Goal: Check status: Check status

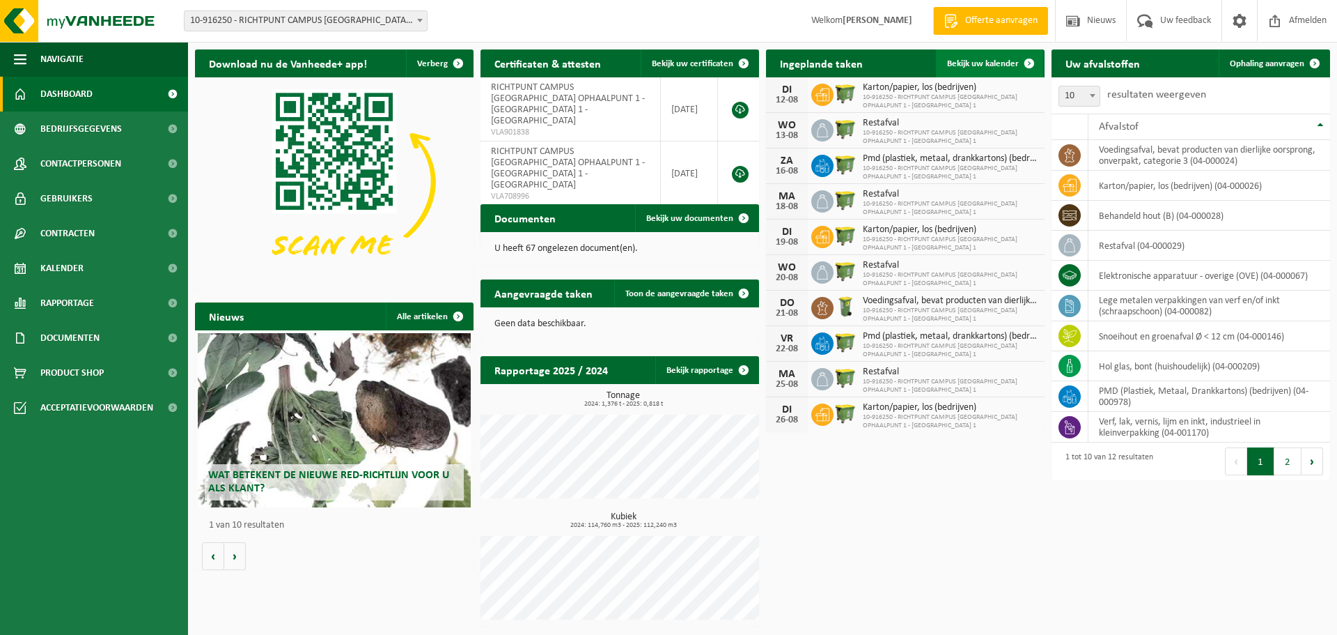
click at [993, 58] on link "Bekijk uw kalender" at bounding box center [989, 63] width 107 height 28
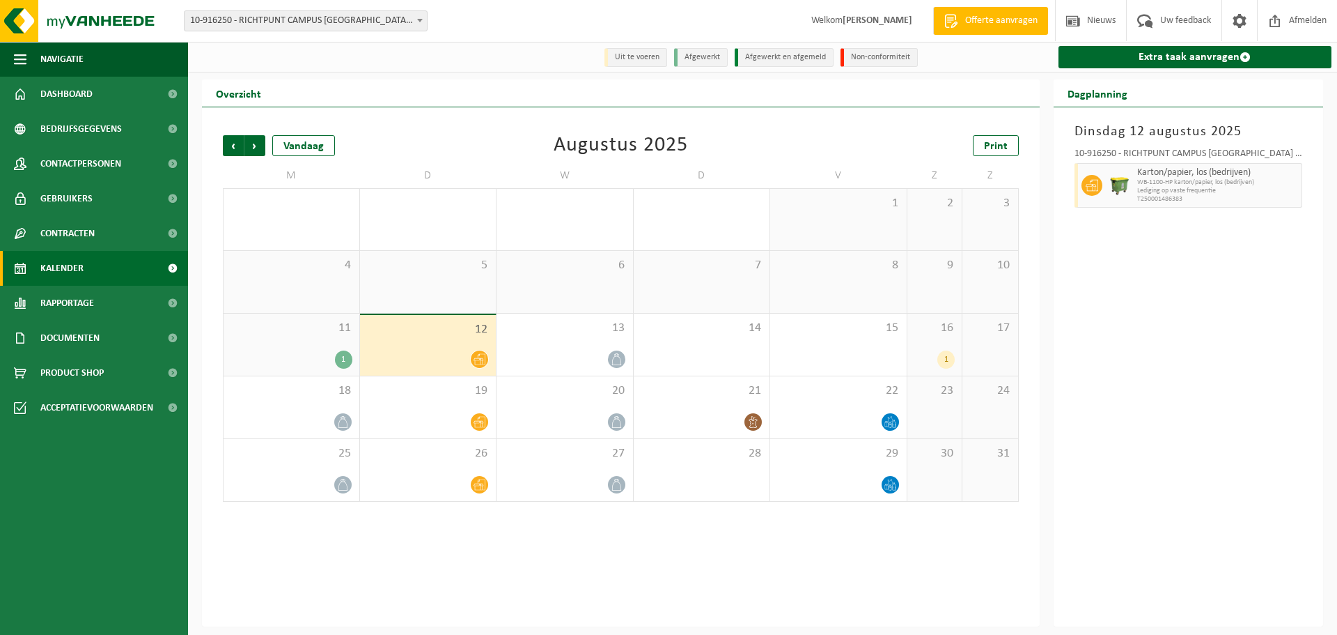
click at [949, 358] on div "1" at bounding box center [946, 359] width 17 height 18
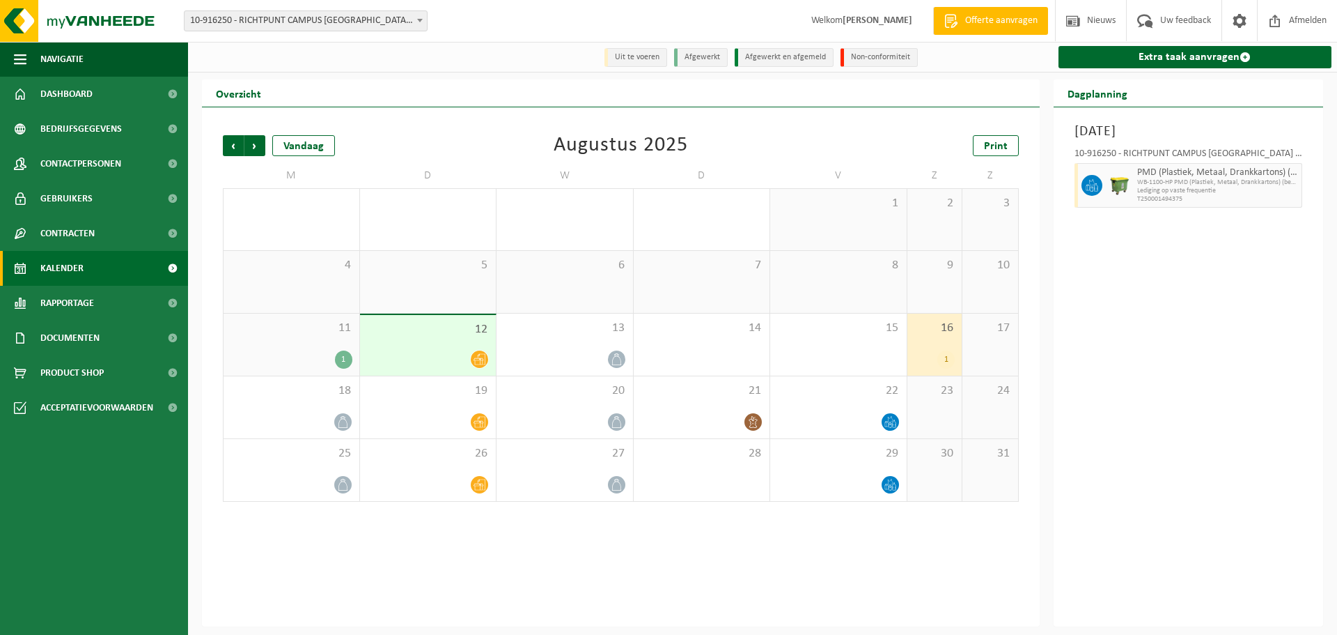
click at [336, 358] on div "1" at bounding box center [343, 359] width 17 height 18
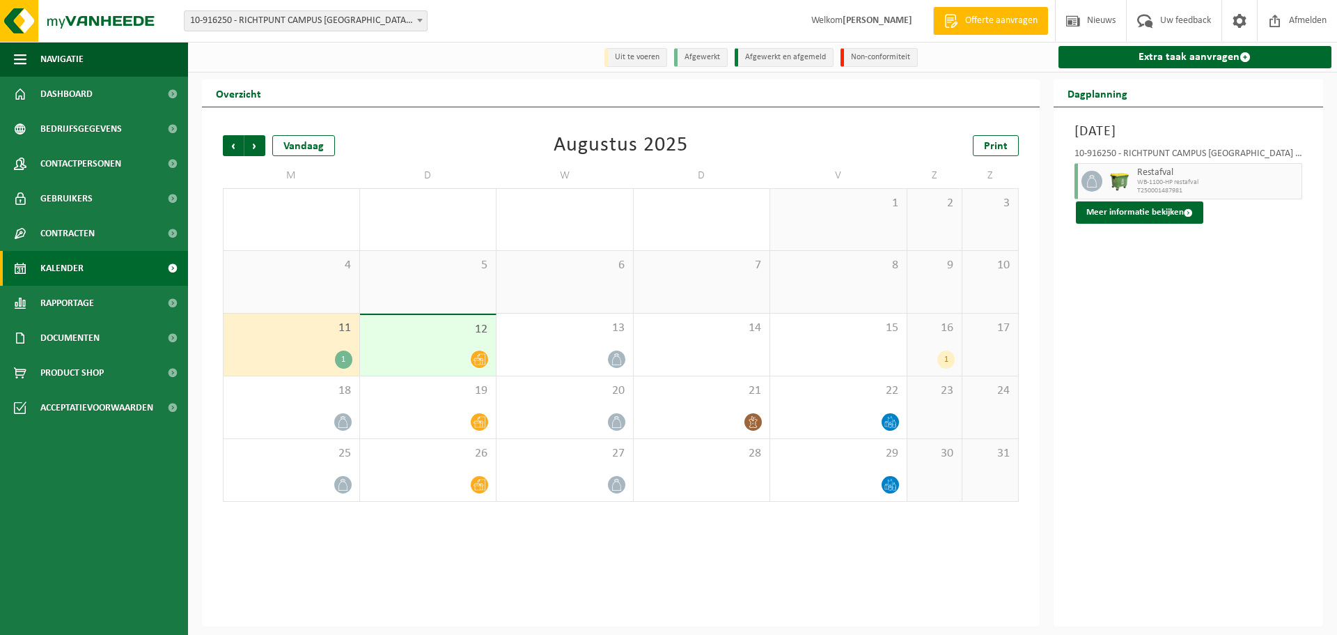
click at [422, 20] on span at bounding box center [420, 20] width 14 height 18
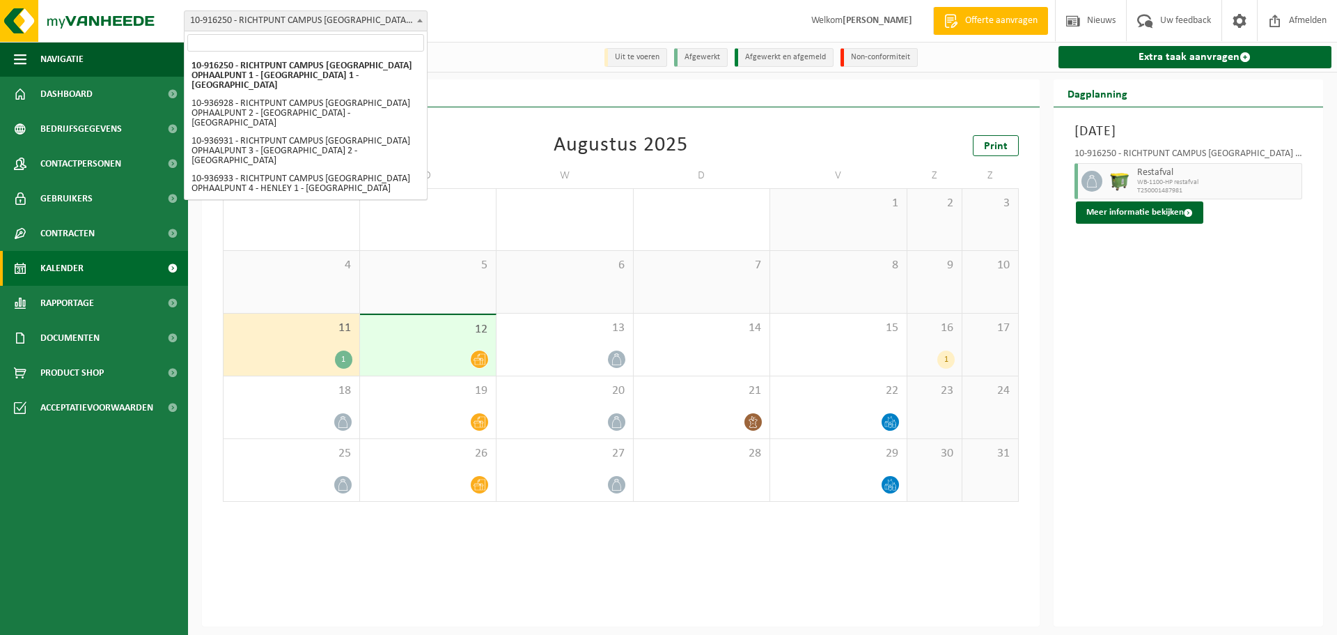
click at [620, 23] on div "Vestiging: 10-916250 - RICHTPUNT CAMPUS GENT OPHAALPUNT 1 - ABDIS 1 - GENT 10-9…" at bounding box center [668, 21] width 1337 height 42
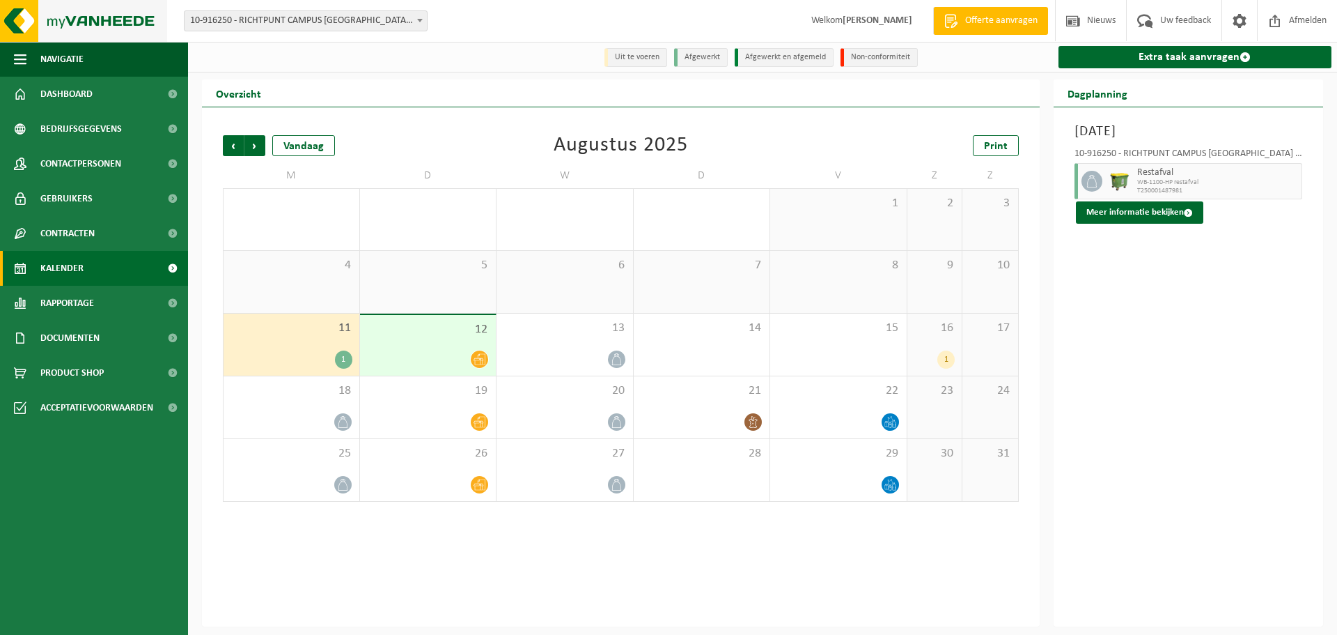
click at [118, 13] on img at bounding box center [83, 21] width 167 height 42
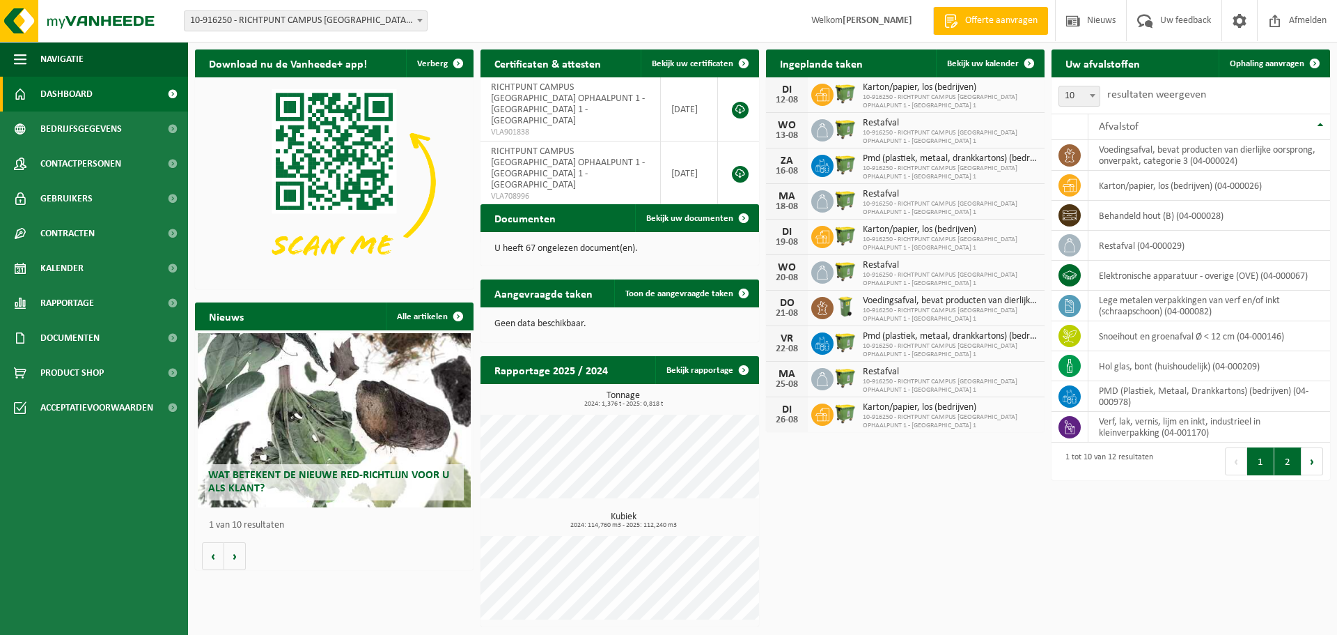
click at [1283, 461] on button "2" at bounding box center [1288, 461] width 27 height 28
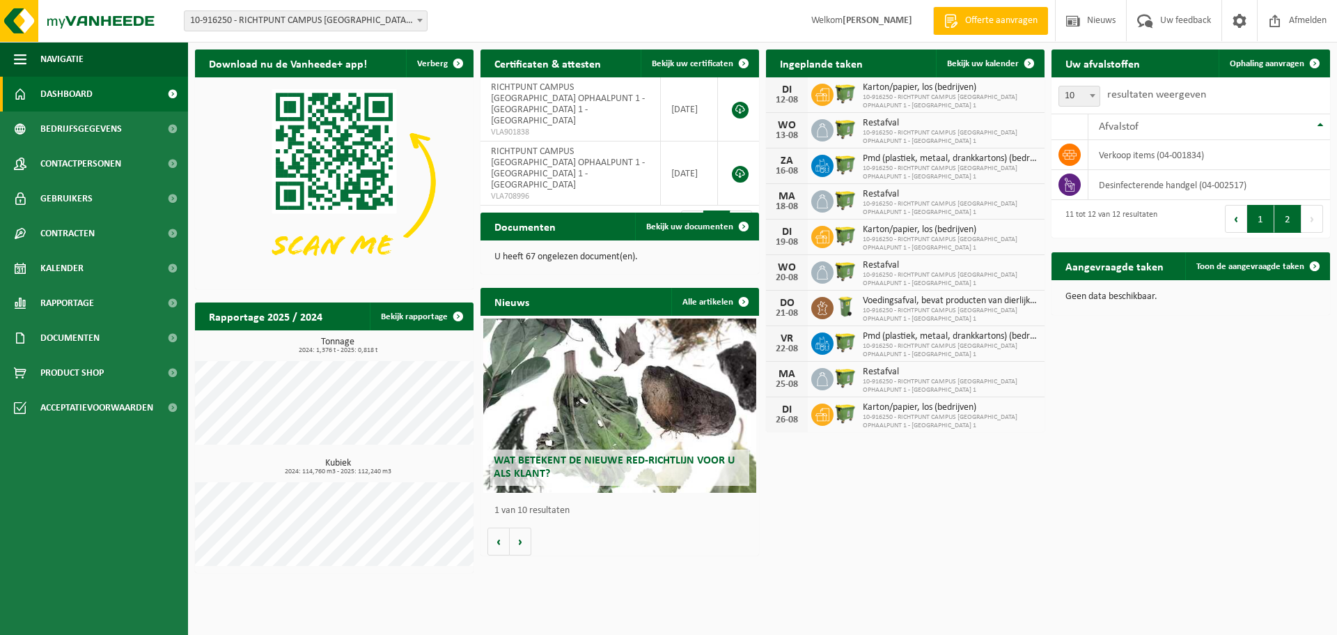
click at [1259, 217] on button "1" at bounding box center [1261, 219] width 27 height 28
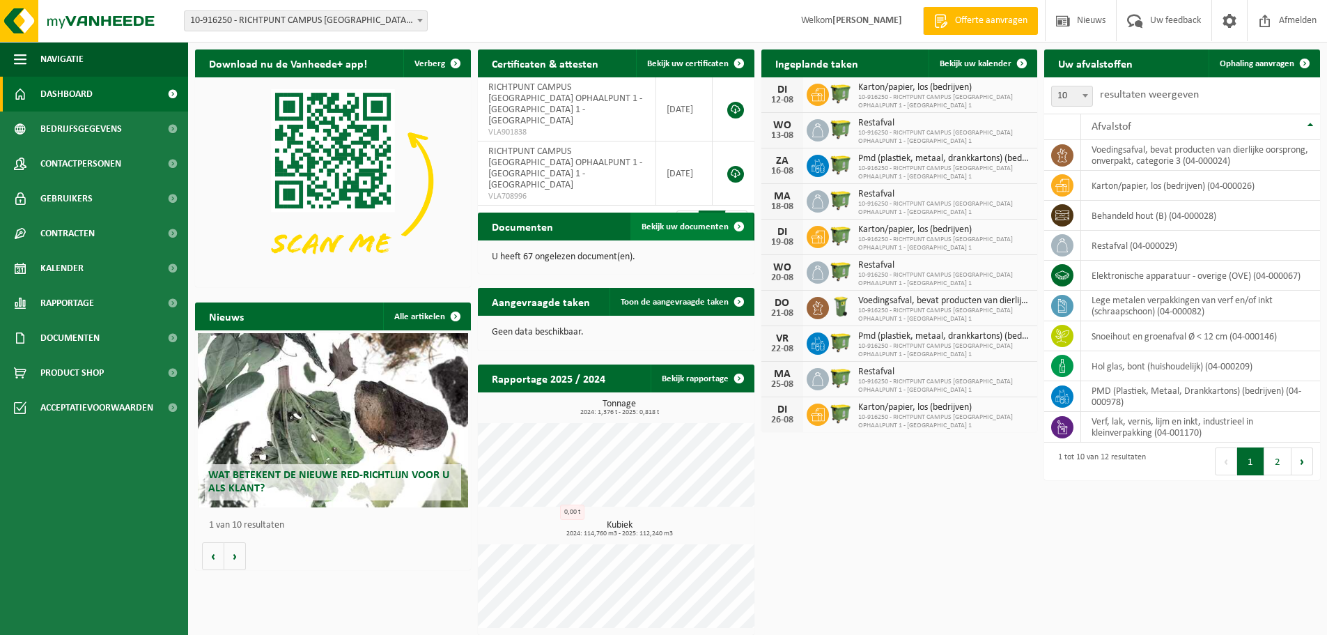
click at [674, 228] on span "Bekijk uw documenten" at bounding box center [685, 226] width 87 height 9
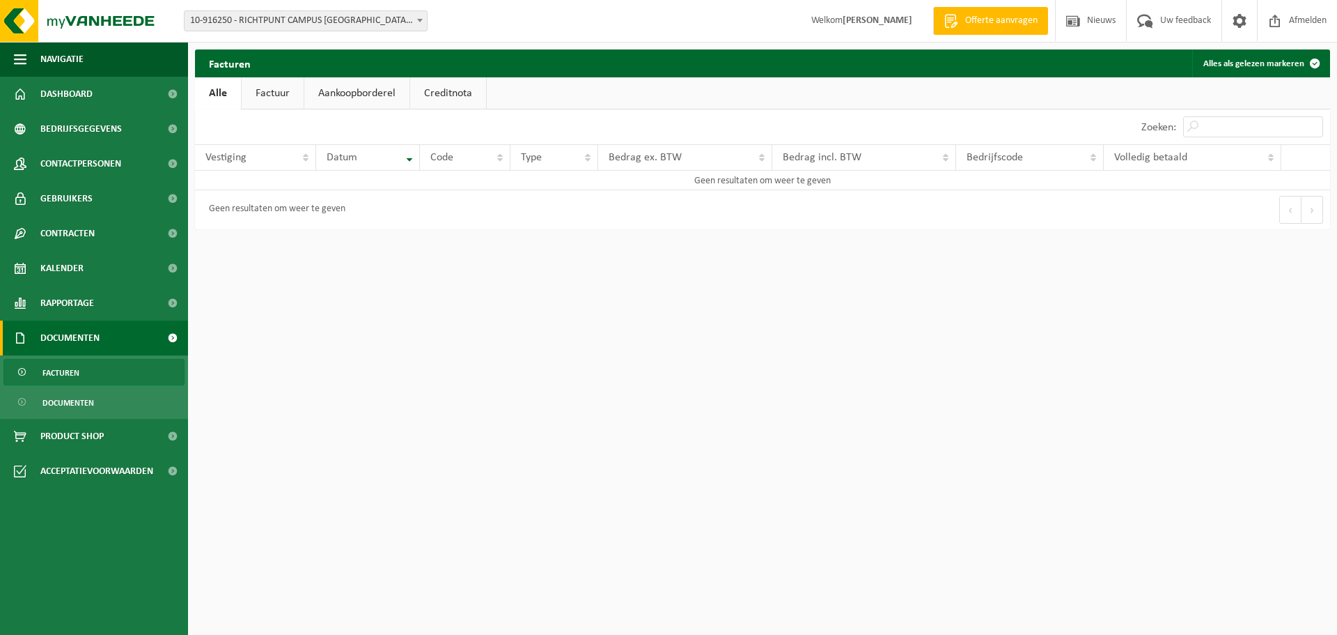
click at [282, 95] on link "Factuur" at bounding box center [273, 93] width 62 height 32
click at [339, 97] on link "Aankoopborderel" at bounding box center [358, 93] width 105 height 32
click at [438, 96] on link "Creditnota" at bounding box center [455, 93] width 76 height 32
click at [59, 61] on span "Navigatie" at bounding box center [61, 59] width 43 height 35
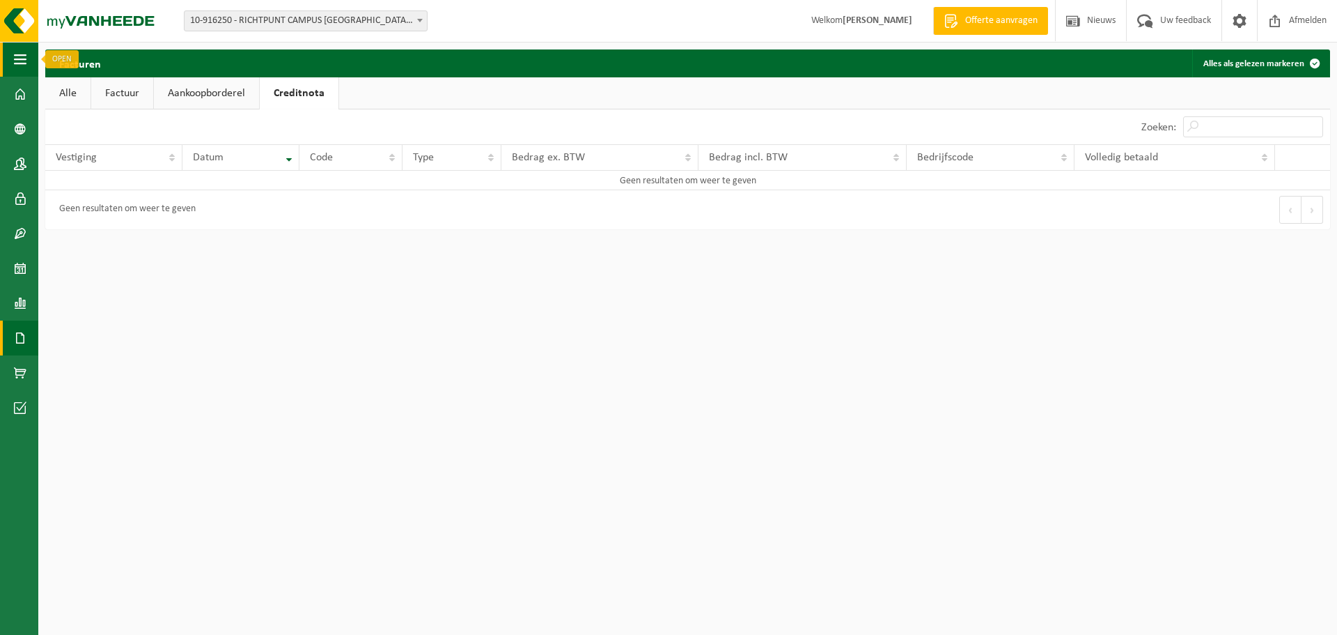
click at [13, 63] on button "Navigatie" at bounding box center [19, 59] width 38 height 35
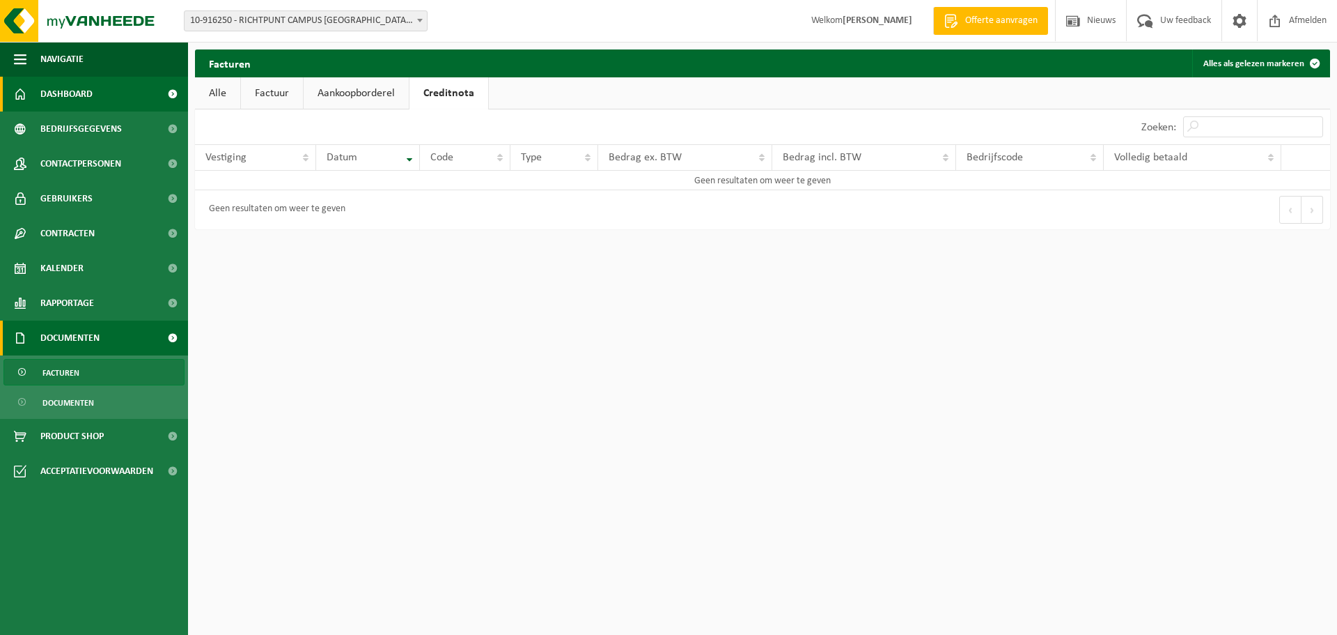
click at [63, 91] on span "Dashboard" at bounding box center [66, 94] width 52 height 35
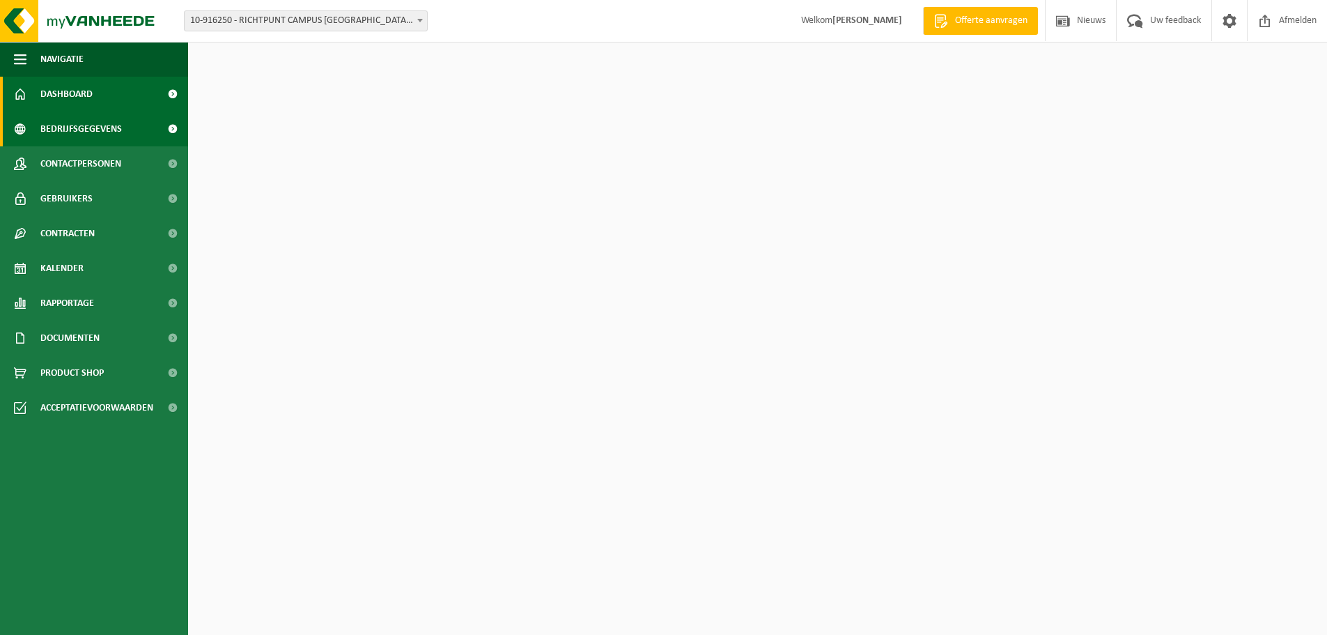
click at [74, 131] on span "Bedrijfsgegevens" at bounding box center [81, 128] width 82 height 35
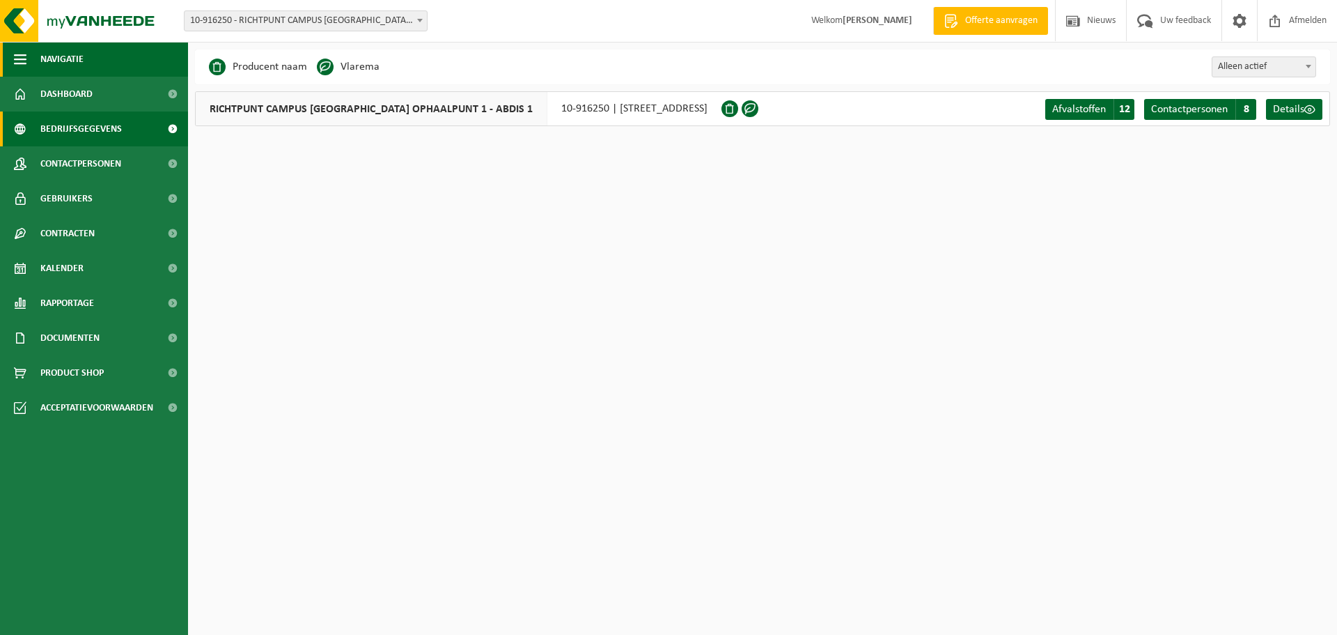
click at [20, 57] on span "button" at bounding box center [20, 59] width 13 height 35
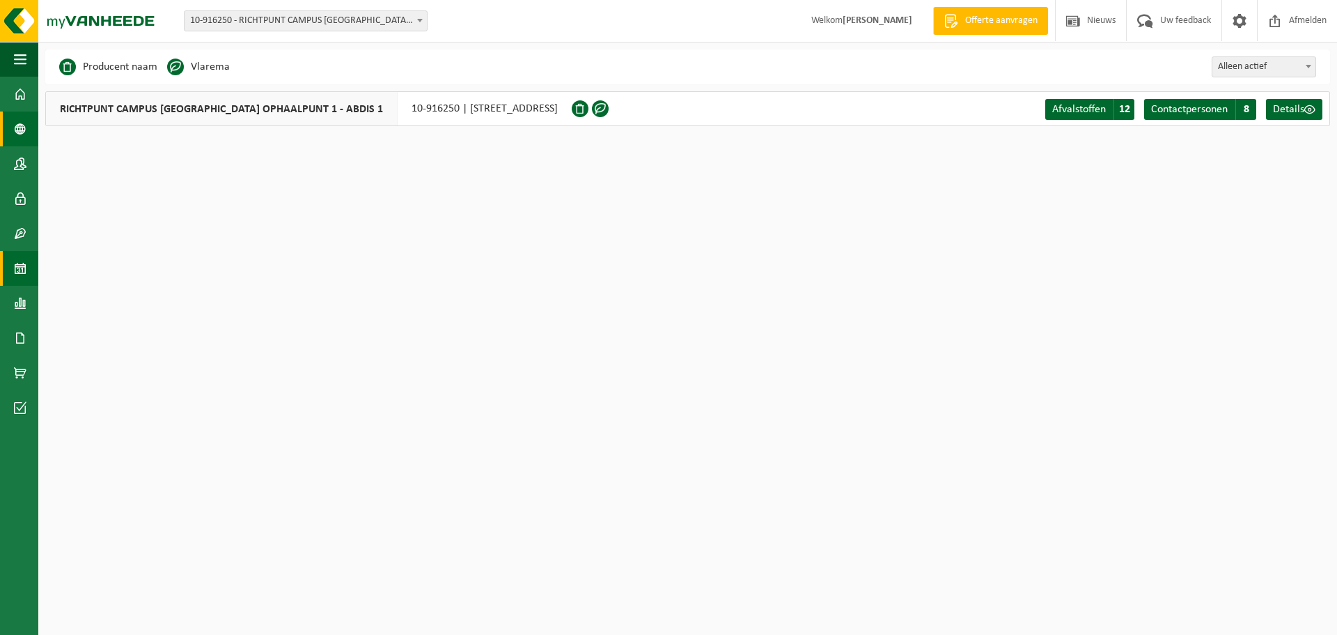
click at [18, 261] on span at bounding box center [20, 268] width 13 height 35
